Goal: Check status: Check status

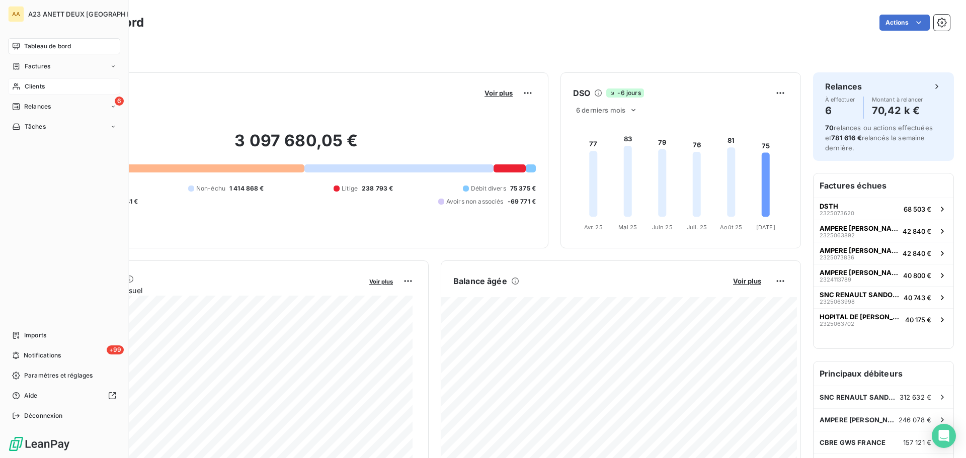
click at [28, 86] on span "Clients" at bounding box center [35, 86] width 20 height 9
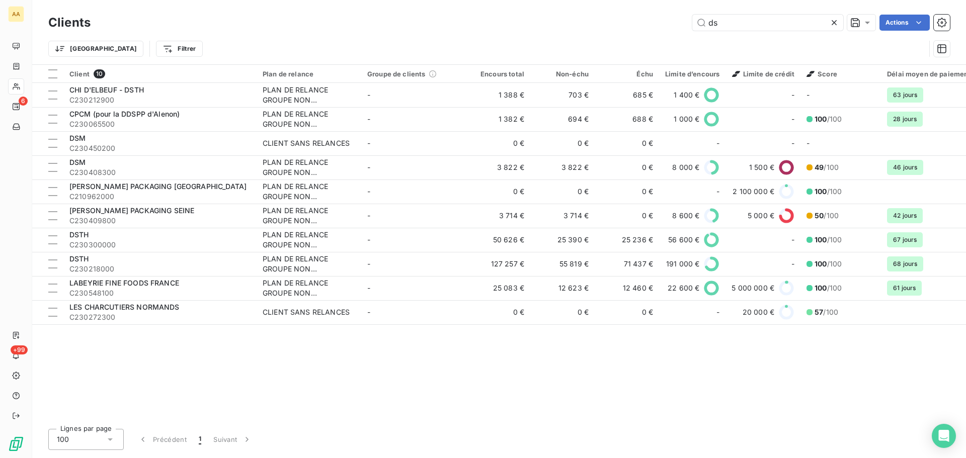
drag, startPoint x: 729, startPoint y: 25, endPoint x: 610, endPoint y: 27, distance: 118.3
click at [628, 27] on div "ds Actions" at bounding box center [526, 23] width 847 height 16
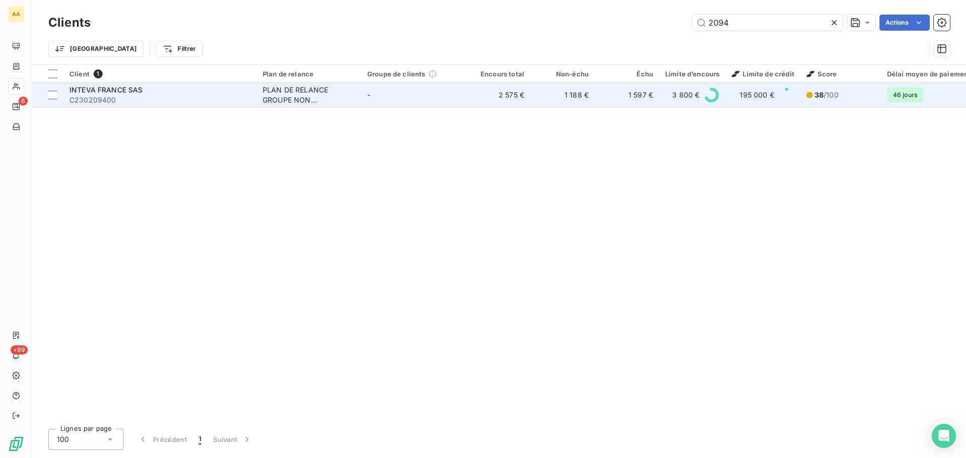
type input "2094"
click at [184, 95] on span "C230209400" at bounding box center [159, 100] width 181 height 10
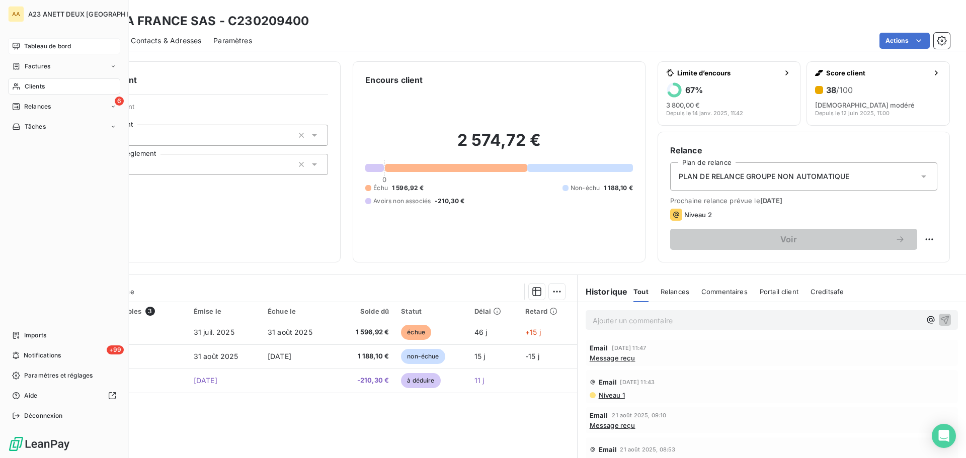
click at [39, 46] on span "Tableau de bord" at bounding box center [47, 46] width 47 height 9
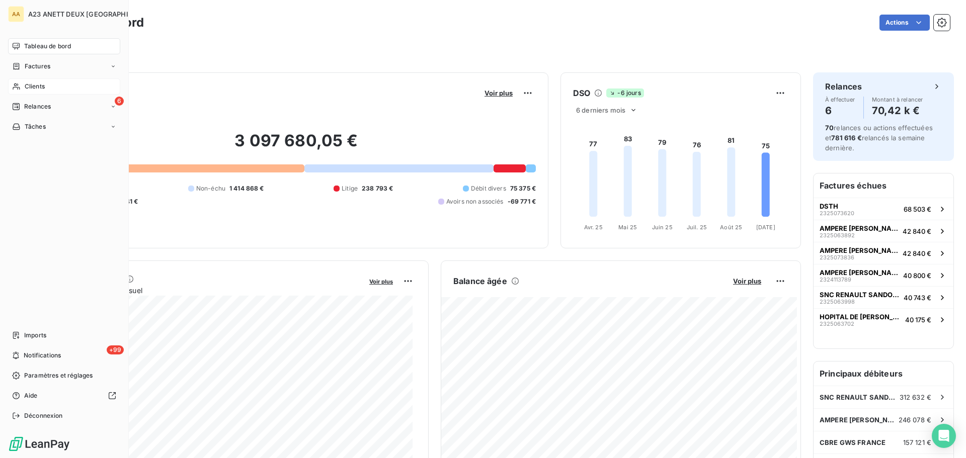
click at [24, 44] on span "Tableau de bord" at bounding box center [47, 46] width 47 height 9
